Goal: Task Accomplishment & Management: Use online tool/utility

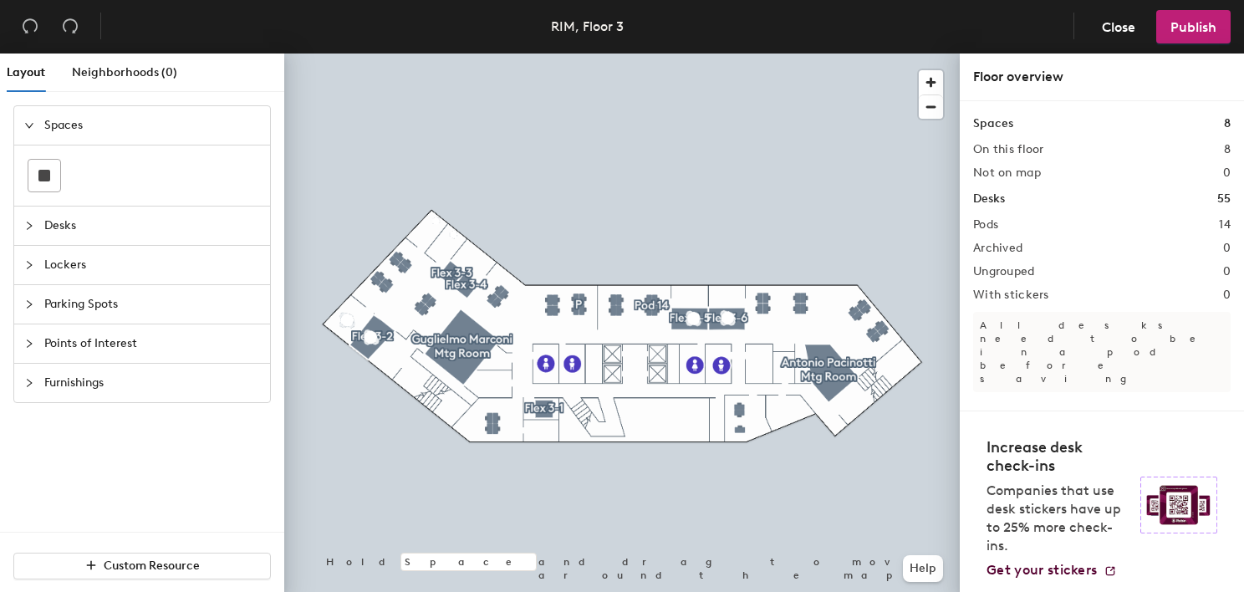
click at [30, 221] on icon "collapsed" at bounding box center [29, 226] width 10 height 10
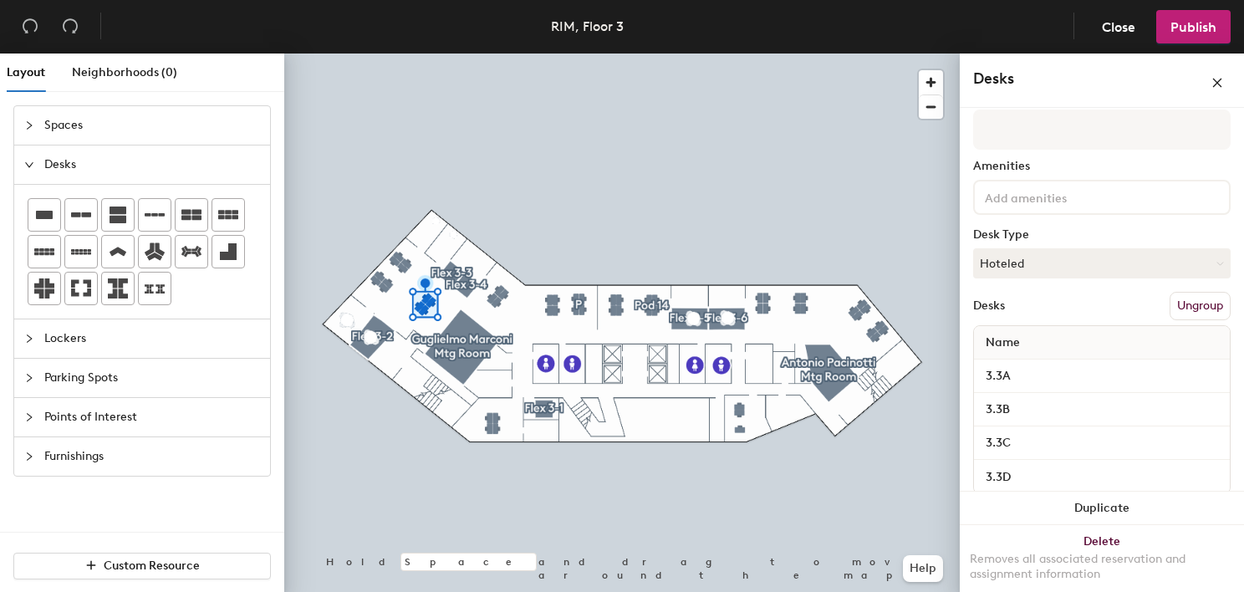
scroll to position [74, 0]
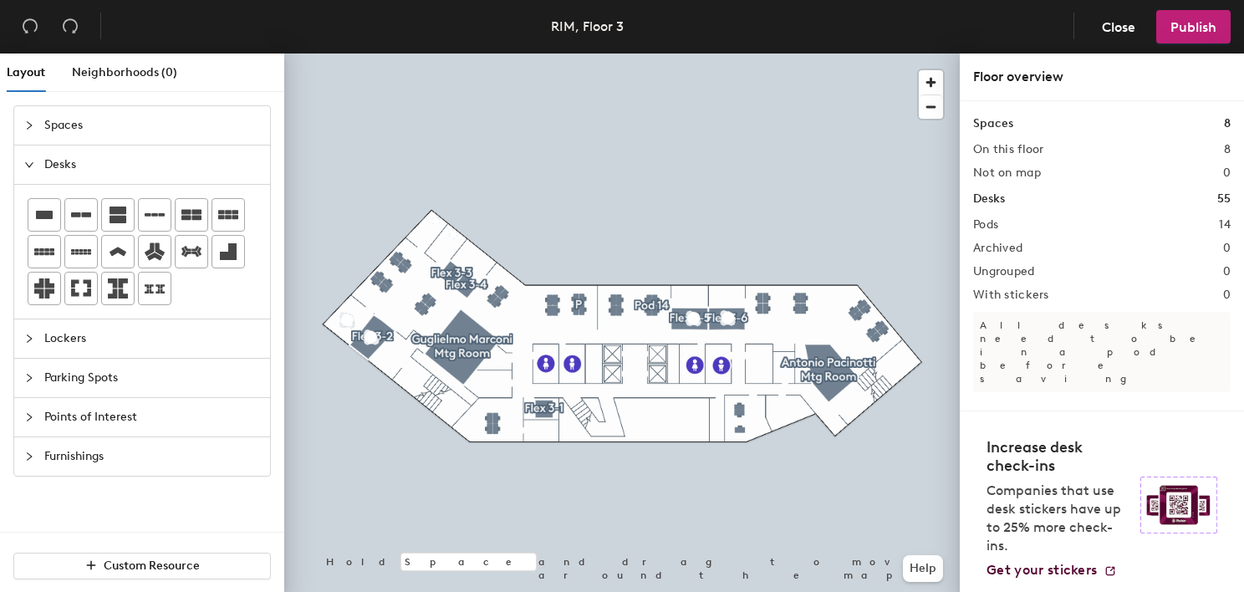
click at [426, 53] on div at bounding box center [621, 53] width 675 height 0
click at [420, 53] on div at bounding box center [621, 53] width 675 height 0
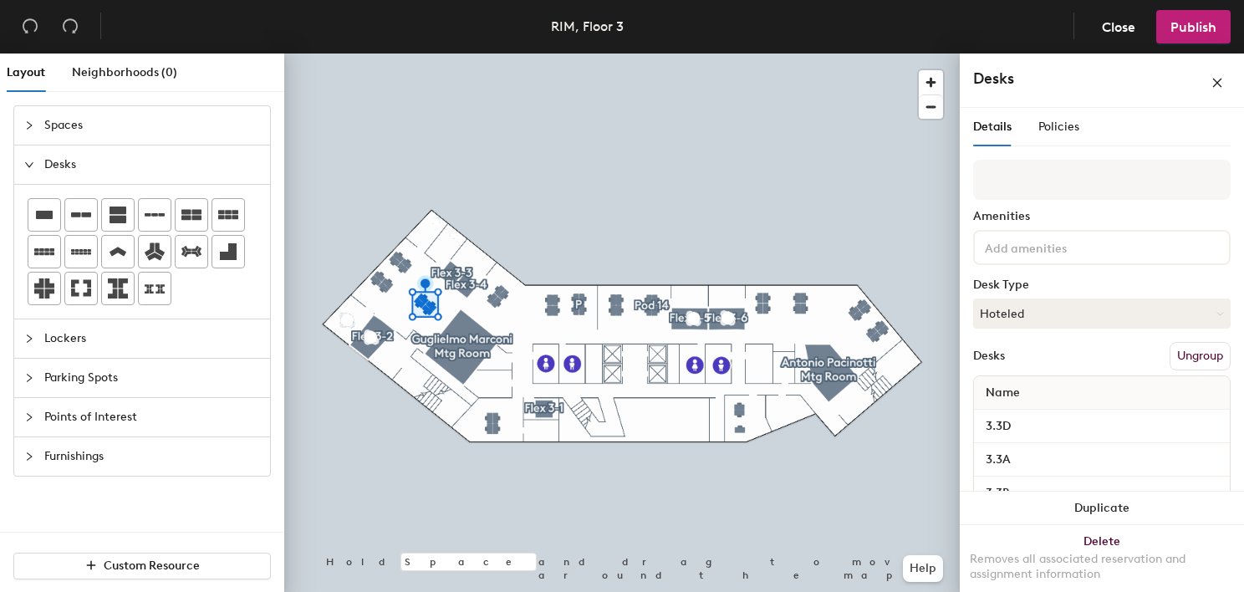
click at [383, 53] on div at bounding box center [621, 53] width 675 height 0
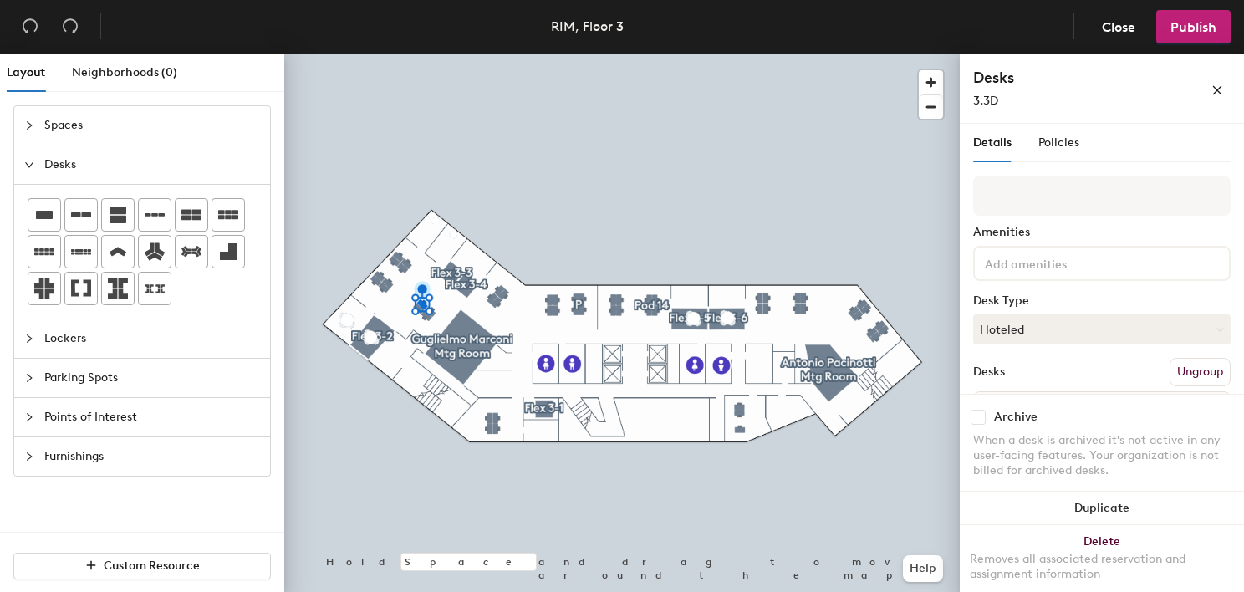
click at [356, 53] on div at bounding box center [621, 53] width 675 height 0
click at [406, 53] on div at bounding box center [621, 53] width 675 height 0
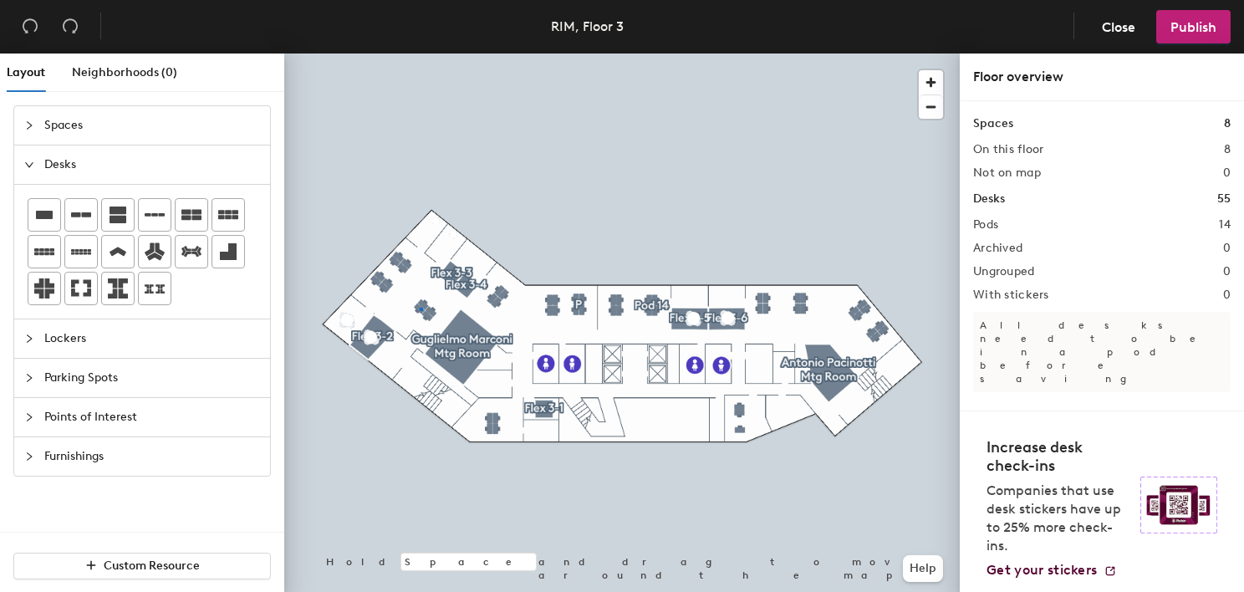
click at [420, 53] on div at bounding box center [621, 53] width 675 height 0
click at [420, 308] on div at bounding box center [421, 309] width 3 height 3
click at [685, 53] on div at bounding box center [621, 53] width 675 height 0
click at [592, 53] on div at bounding box center [621, 53] width 675 height 0
click at [427, 53] on div at bounding box center [621, 53] width 675 height 0
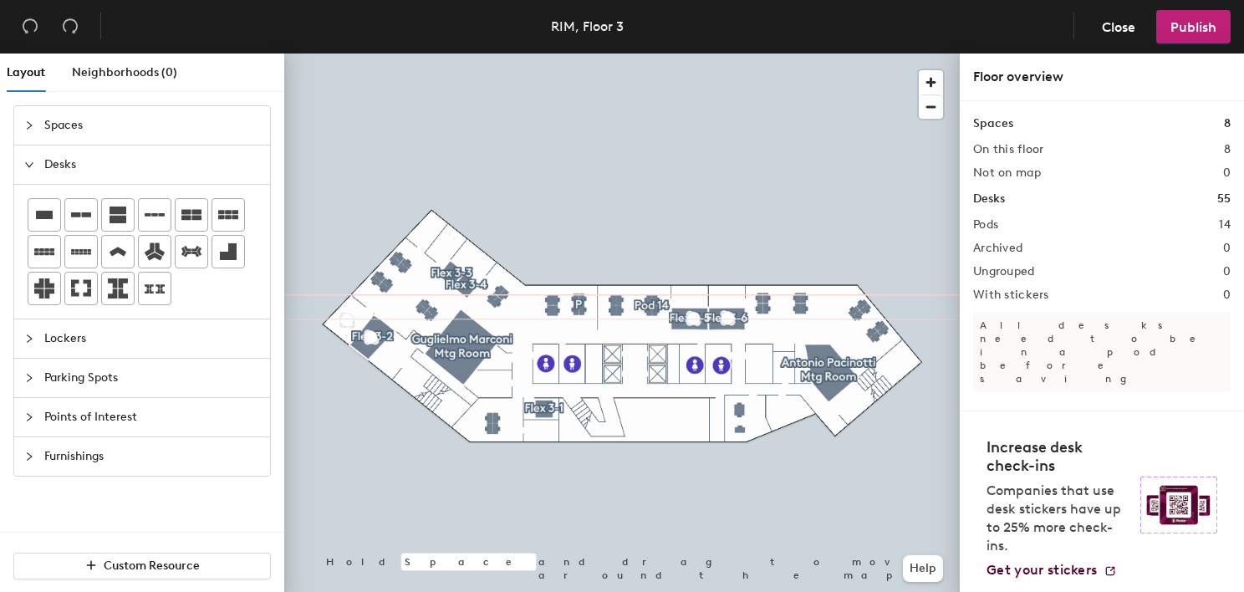
click at [420, 53] on div at bounding box center [621, 53] width 675 height 0
click at [1193, 23] on span "Publish" at bounding box center [1193, 27] width 46 height 16
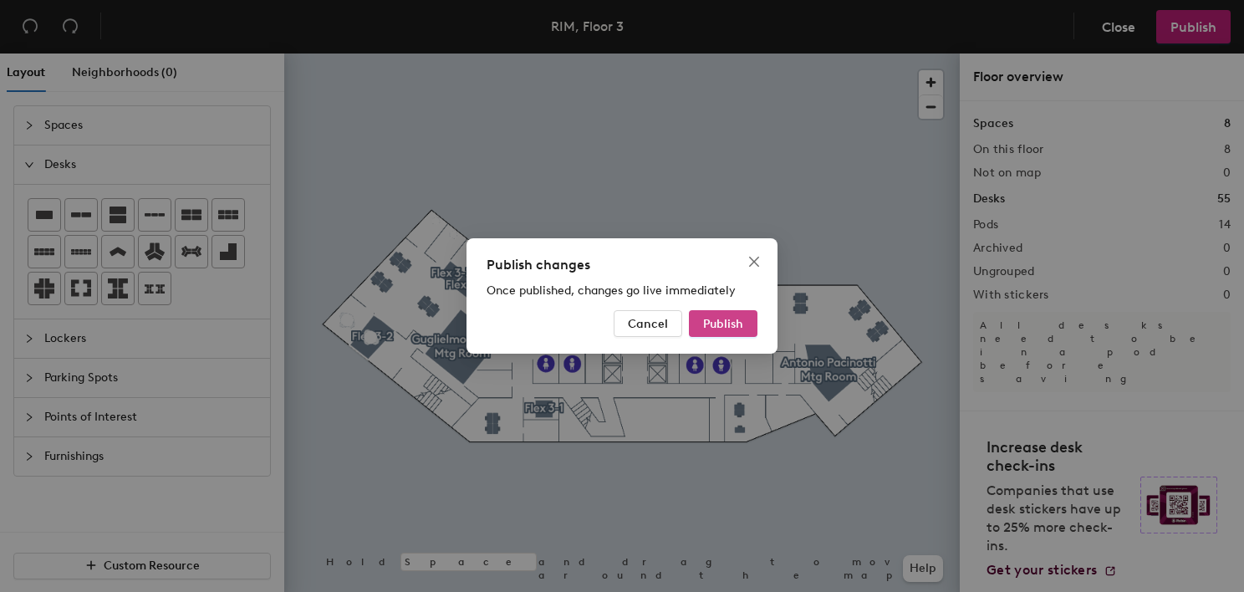
click at [741, 328] on span "Publish" at bounding box center [723, 324] width 40 height 14
